Goal: Information Seeking & Learning: Learn about a topic

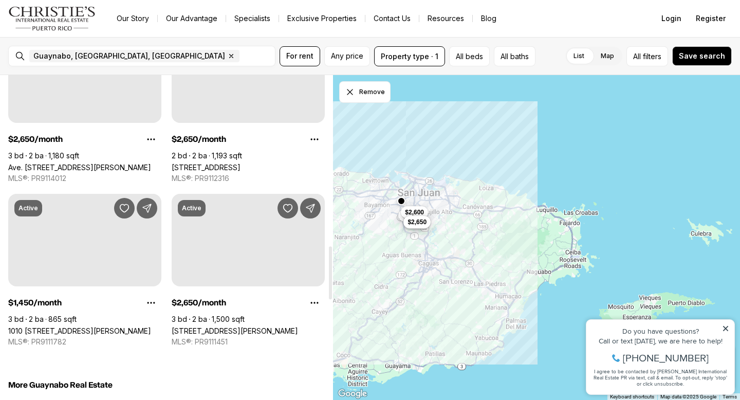
scroll to position [1066, 0]
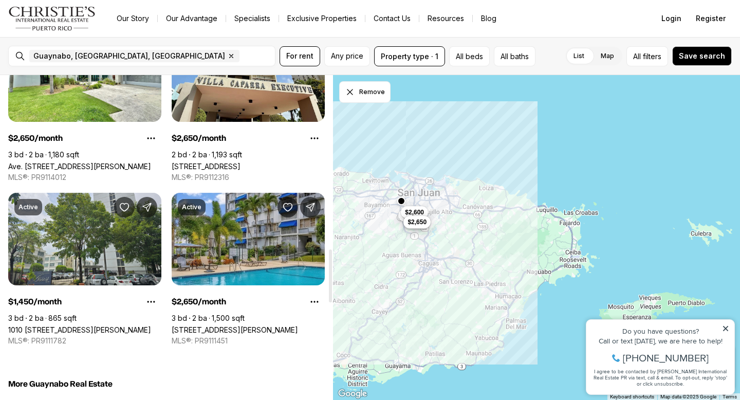
drag, startPoint x: 330, startPoint y: 95, endPoint x: 310, endPoint y: 269, distance: 174.8
click at [329, 269] on div at bounding box center [330, 275] width 3 height 53
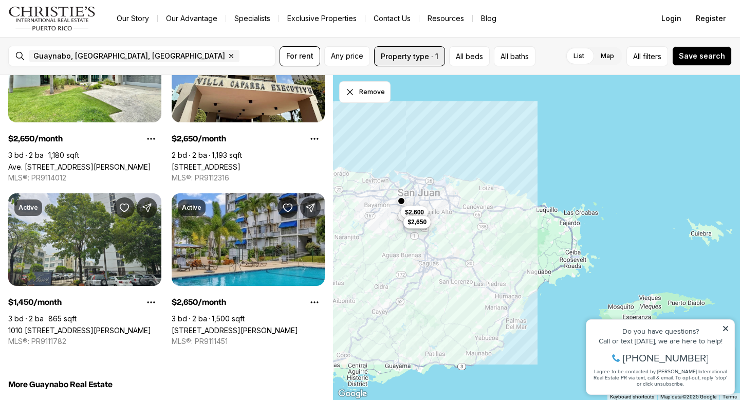
click at [429, 54] on button "Property type · 1" at bounding box center [409, 56] width 71 height 20
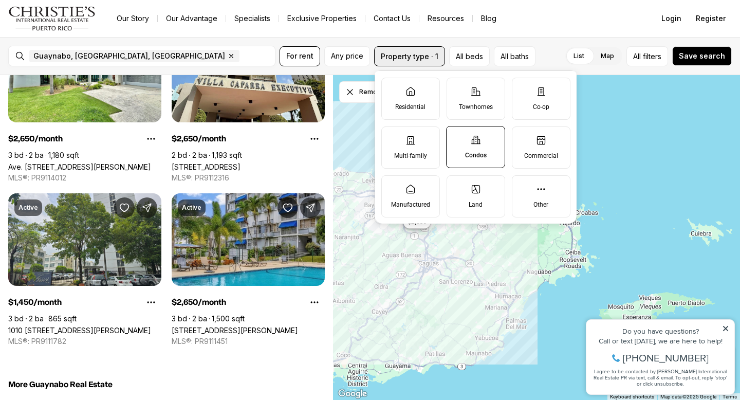
click at [429, 54] on button "Property type · 1" at bounding box center [409, 56] width 71 height 20
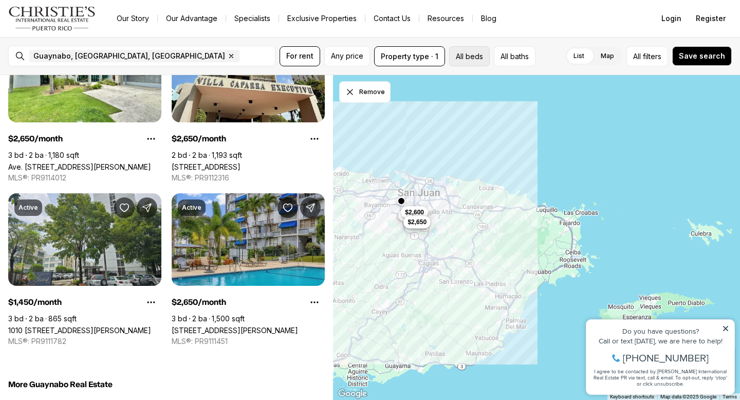
click at [473, 54] on button "All beds" at bounding box center [469, 56] width 41 height 20
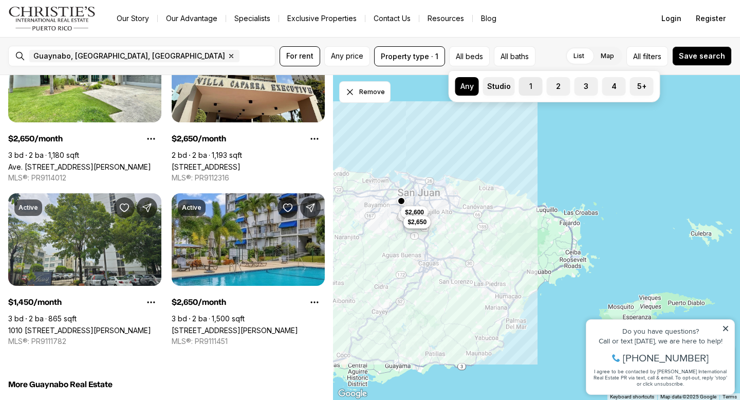
click at [526, 84] on button "1" at bounding box center [524, 82] width 10 height 10
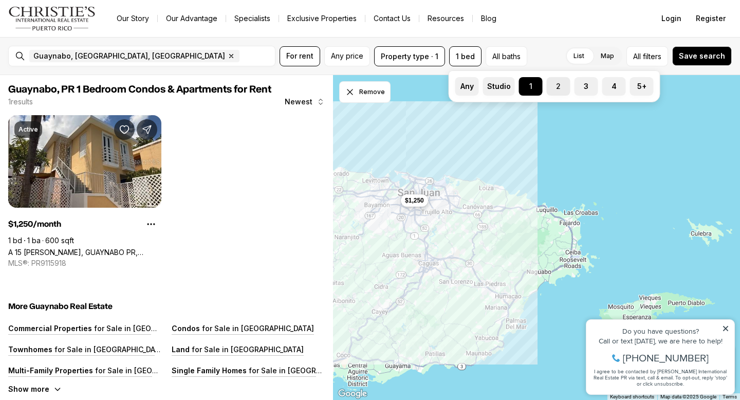
click at [552, 85] on button "2" at bounding box center [551, 82] width 10 height 10
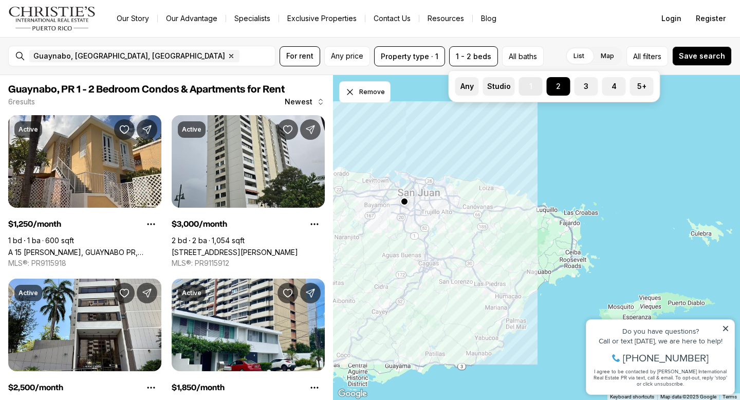
click at [531, 87] on label "1" at bounding box center [531, 86] width 24 height 18
click at [529, 87] on button "1" at bounding box center [524, 82] width 10 height 10
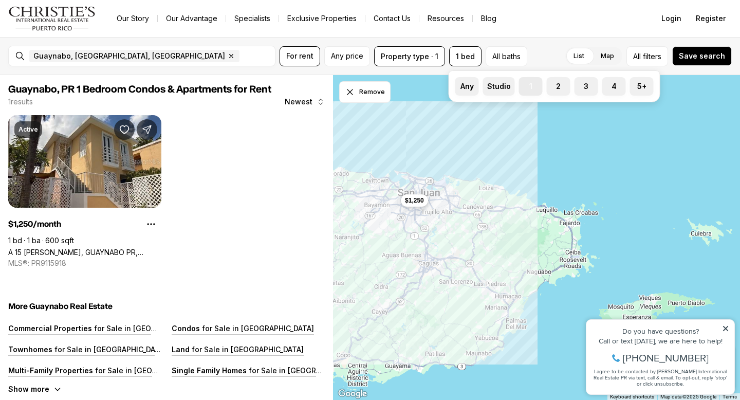
click at [529, 88] on label "1" at bounding box center [531, 86] width 24 height 18
click at [529, 87] on button "1" at bounding box center [524, 82] width 10 height 10
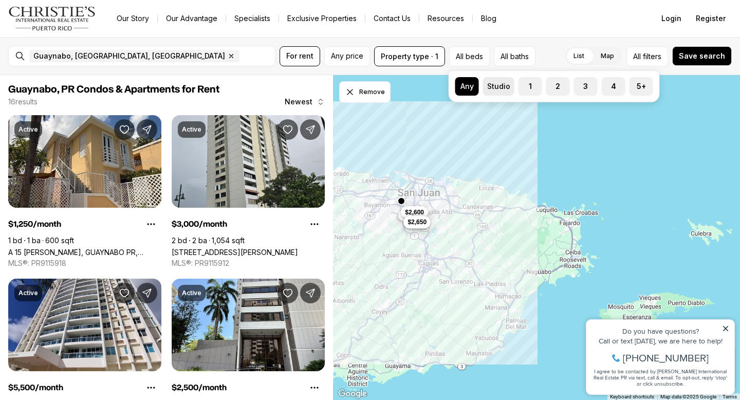
click at [497, 87] on label "Studio" at bounding box center [498, 86] width 31 height 18
click at [493, 87] on button "Studio" at bounding box center [488, 82] width 10 height 10
